Goal: Task Accomplishment & Management: Manage account settings

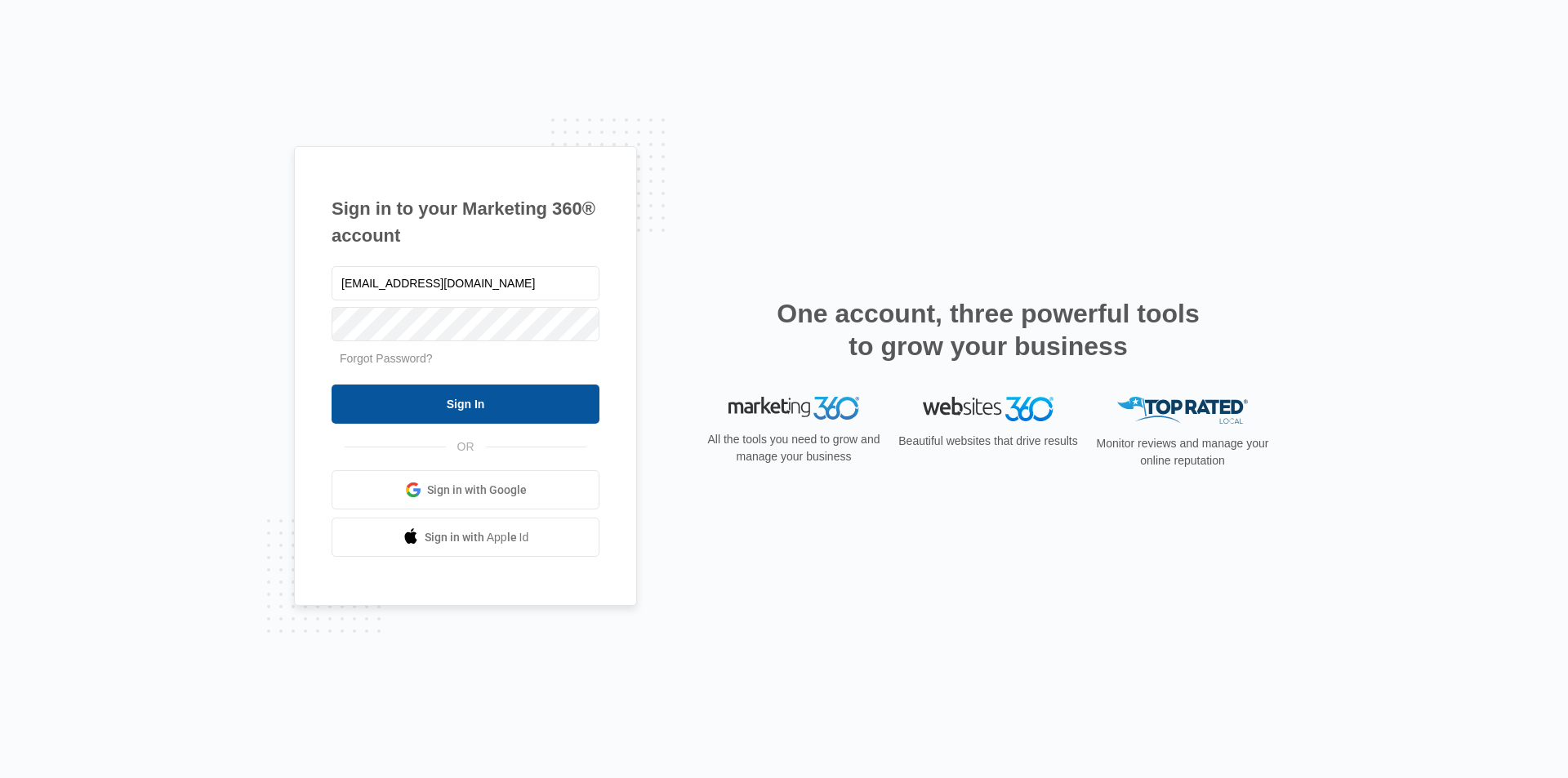
click at [404, 400] on input "Sign In" at bounding box center [465, 403] width 268 height 39
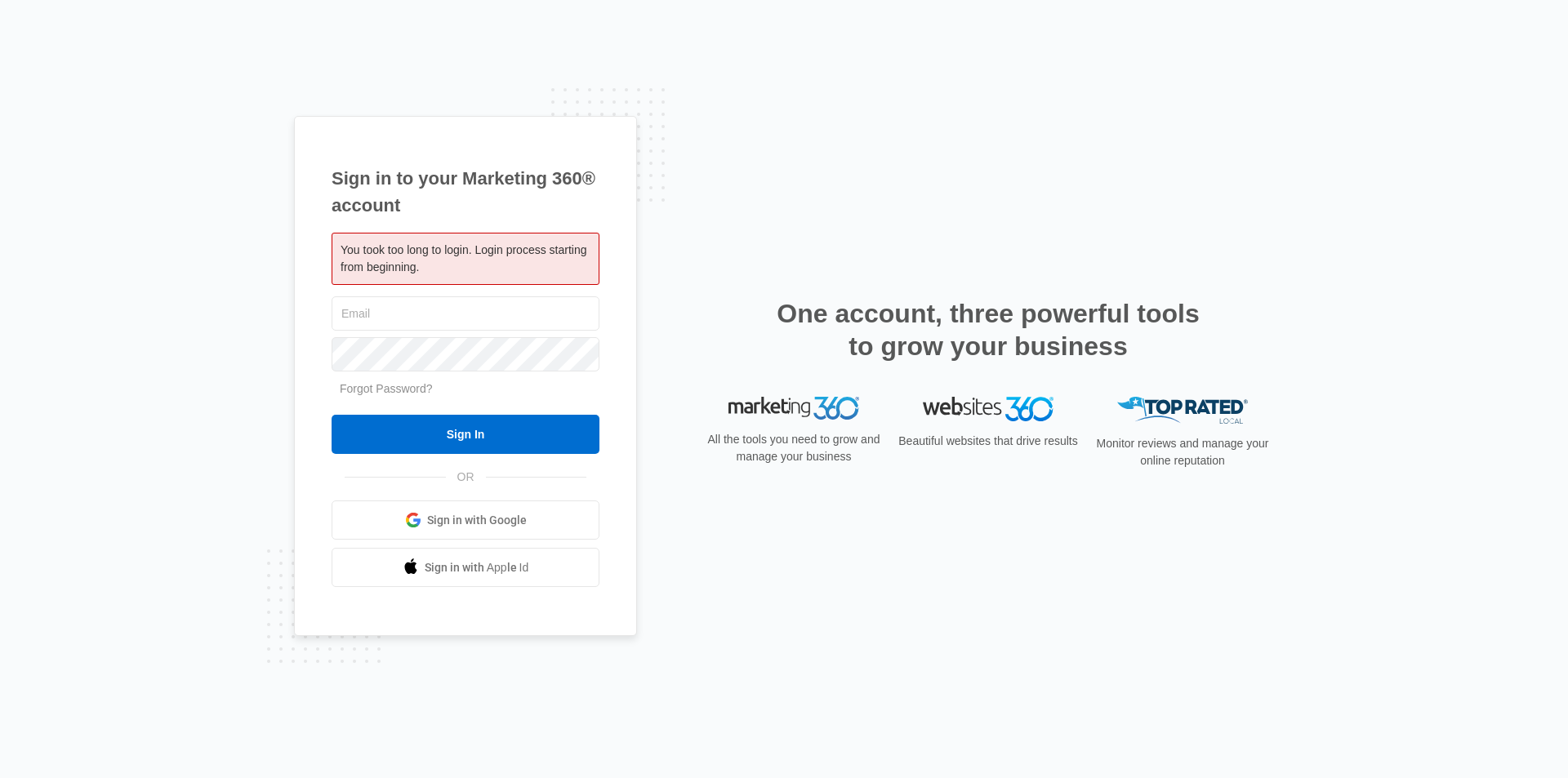
type input "[EMAIL_ADDRESS][DOMAIN_NAME]"
click at [385, 415] on form "infocentralbiz@gmail.com Forgot Password? Sign In" at bounding box center [465, 374] width 268 height 162
click at [379, 440] on input "Sign In" at bounding box center [465, 433] width 268 height 39
